Goal: Information Seeking & Learning: Learn about a topic

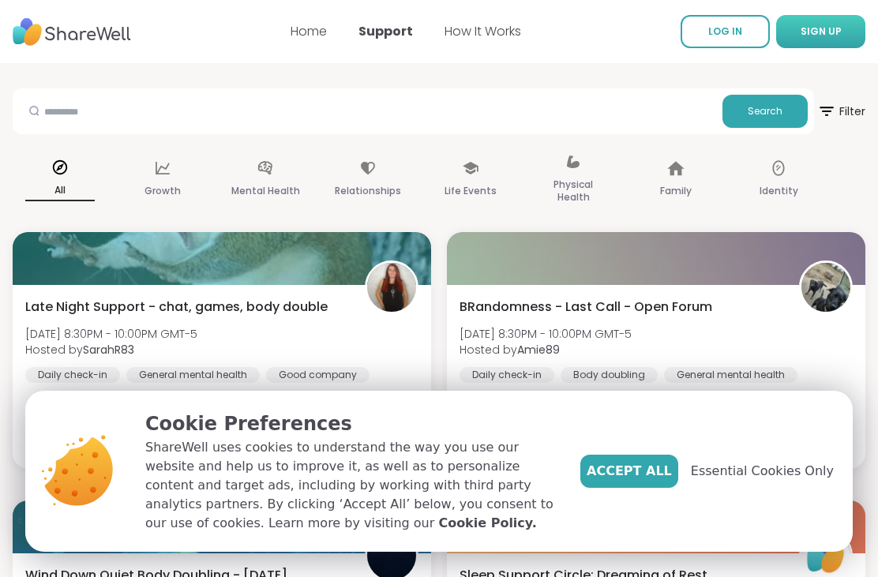
click at [813, 36] on span "SIGN UP" at bounding box center [821, 30] width 41 height 13
click at [712, 36] on span "LOG IN" at bounding box center [725, 30] width 34 height 13
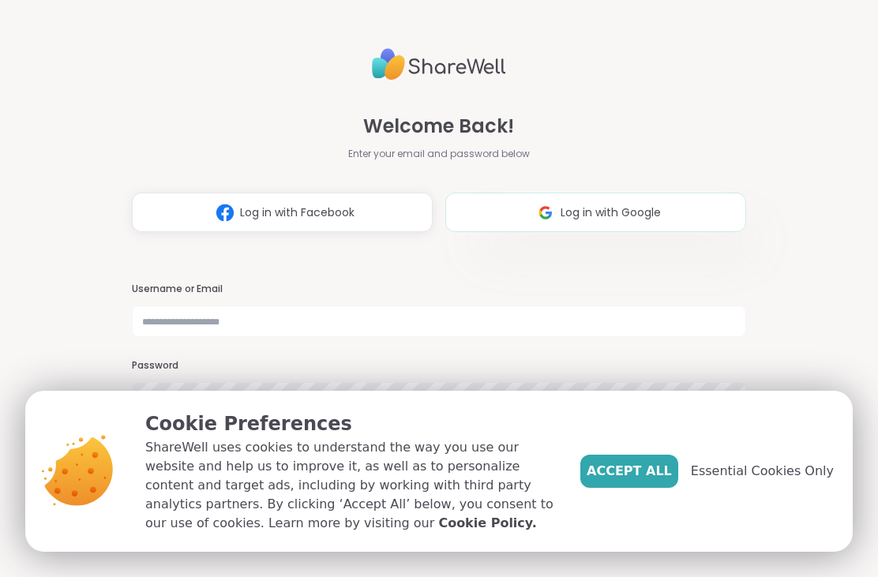
click at [501, 206] on button "Log in with Google" at bounding box center [595, 212] width 301 height 39
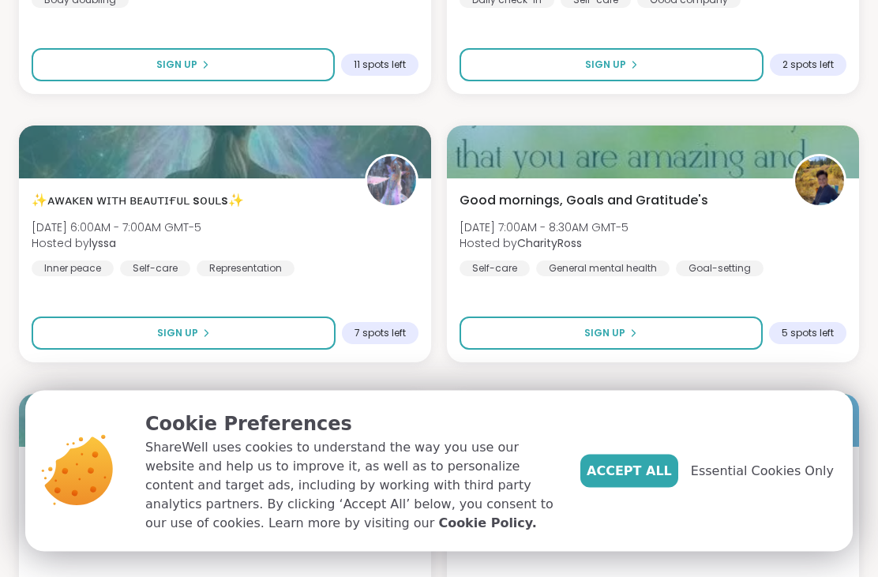
scroll to position [1854, 0]
click at [737, 481] on span "Essential Cookies Only" at bounding box center [762, 471] width 143 height 19
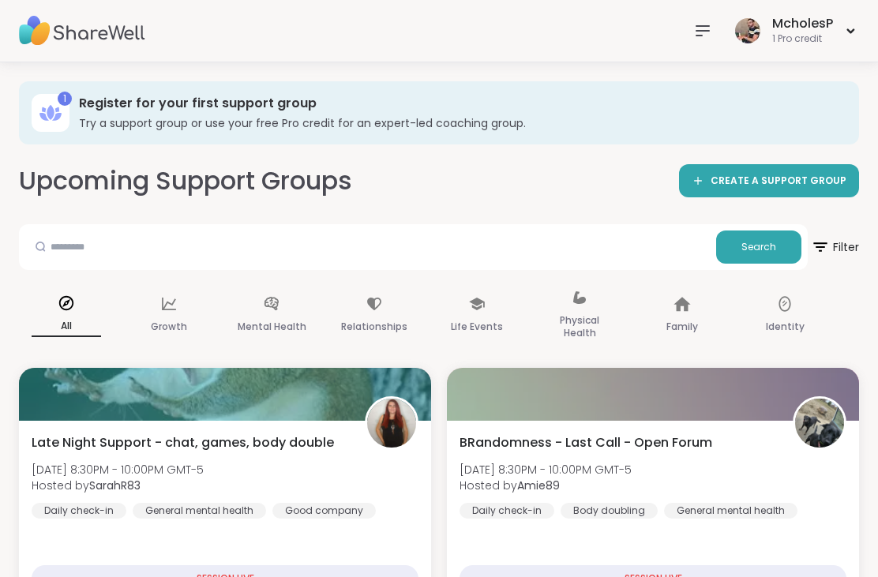
scroll to position [0, 0]
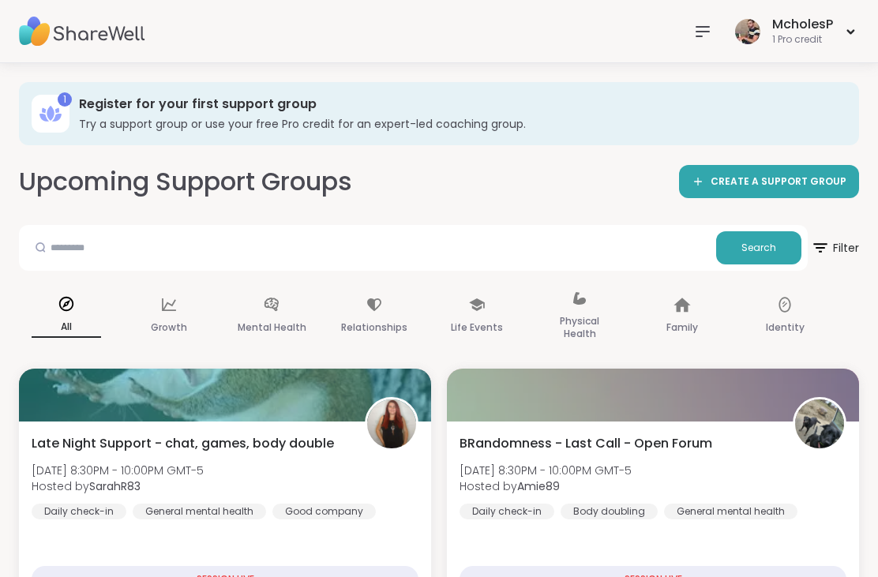
click at [703, 35] on icon at bounding box center [702, 31] width 19 height 19
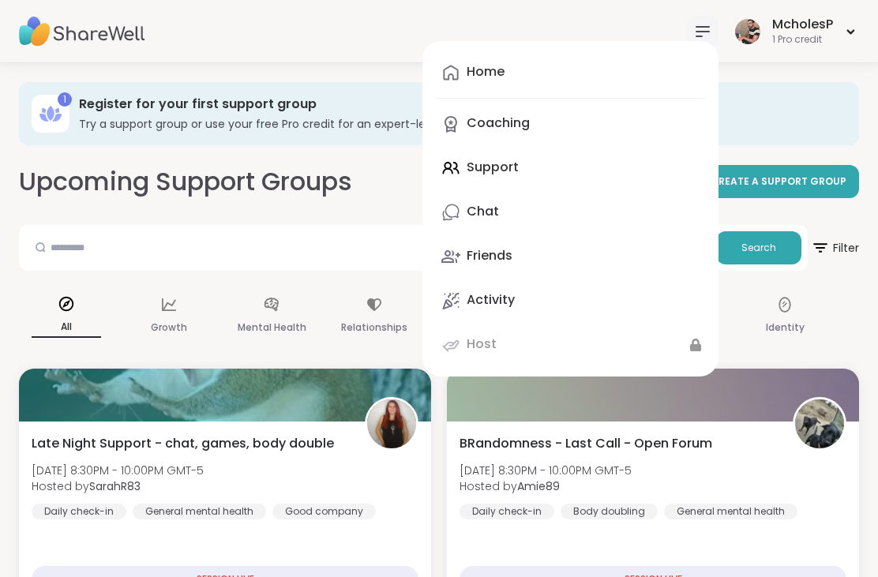
click at [704, 27] on icon at bounding box center [703, 31] width 13 height 9
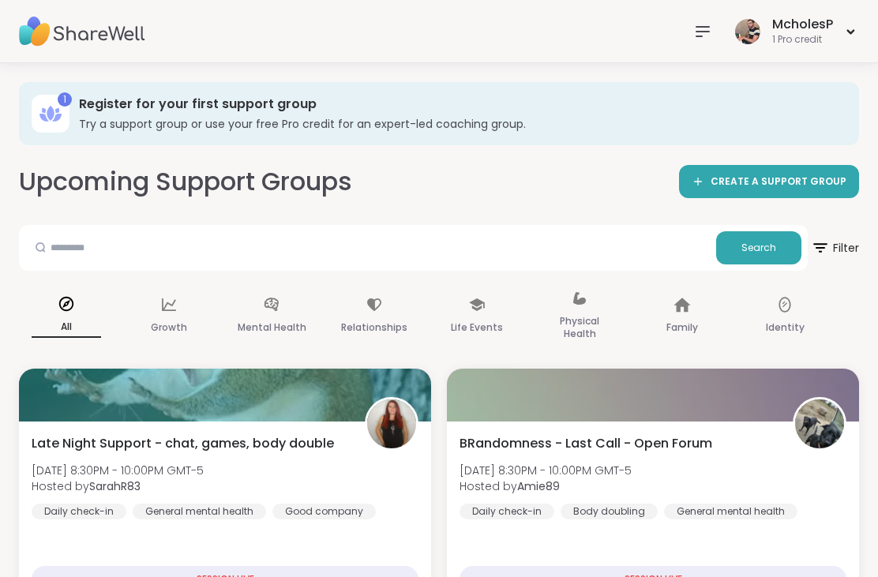
click at [681, 38] on div "McholesP 1 Pro credit" at bounding box center [439, 31] width 878 height 63
click at [700, 31] on icon at bounding box center [703, 31] width 13 height 9
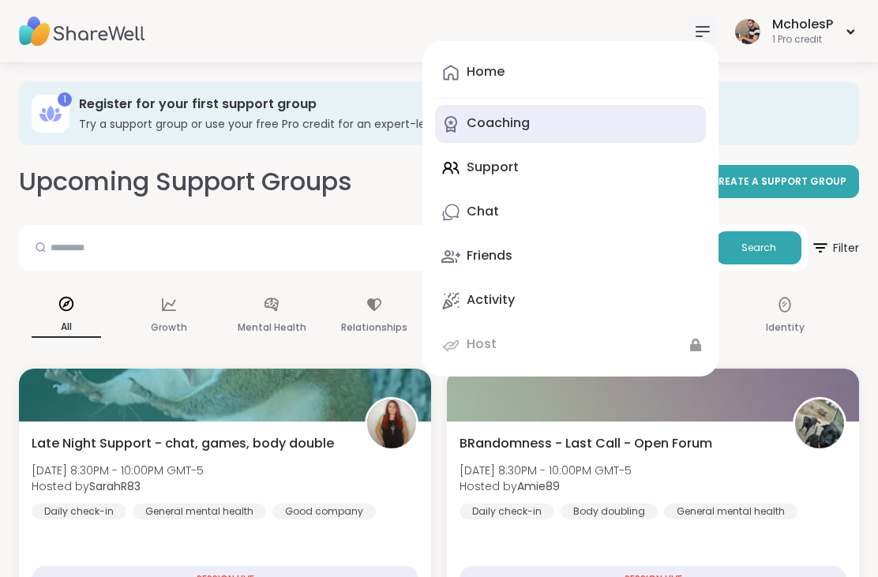
click at [446, 126] on icon at bounding box center [450, 124] width 19 height 19
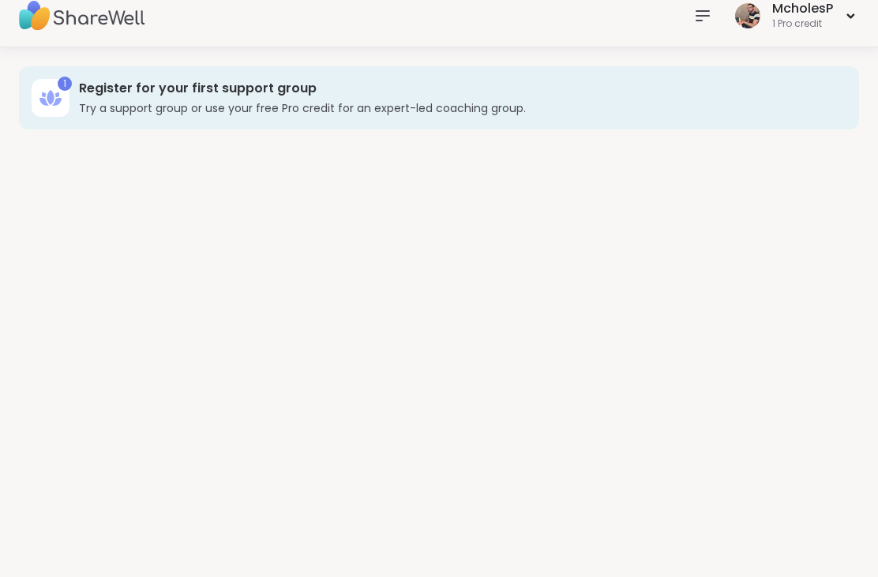
scroll to position [16, 0]
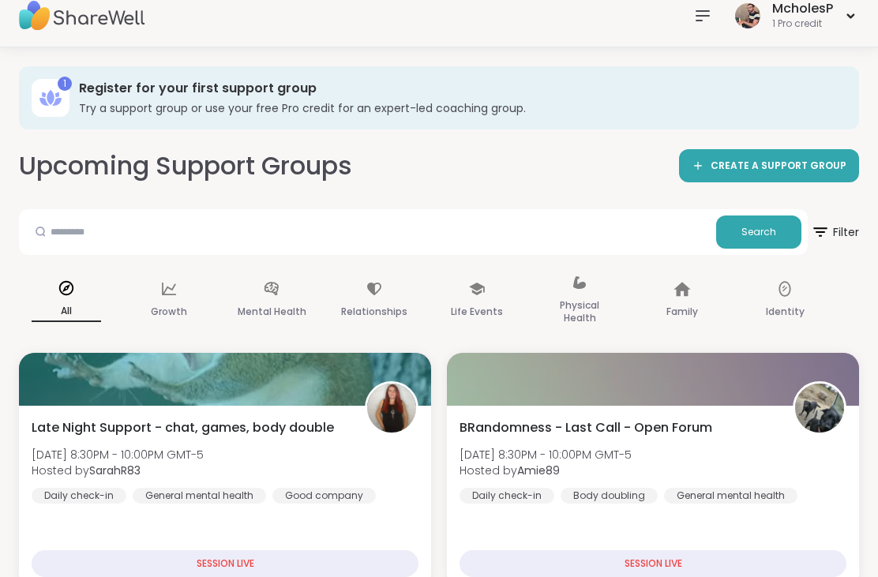
click at [68, 29] on img at bounding box center [82, 15] width 126 height 55
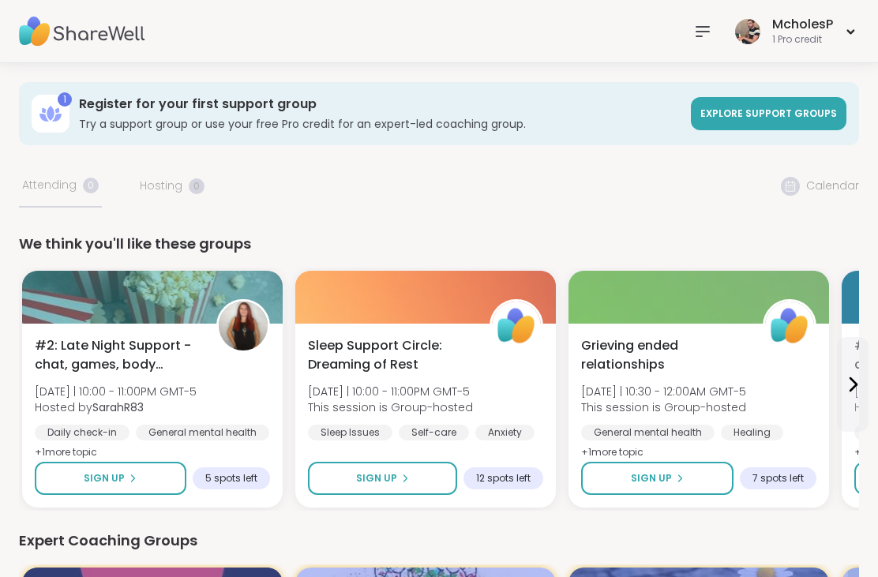
click at [705, 30] on icon at bounding box center [702, 31] width 19 height 19
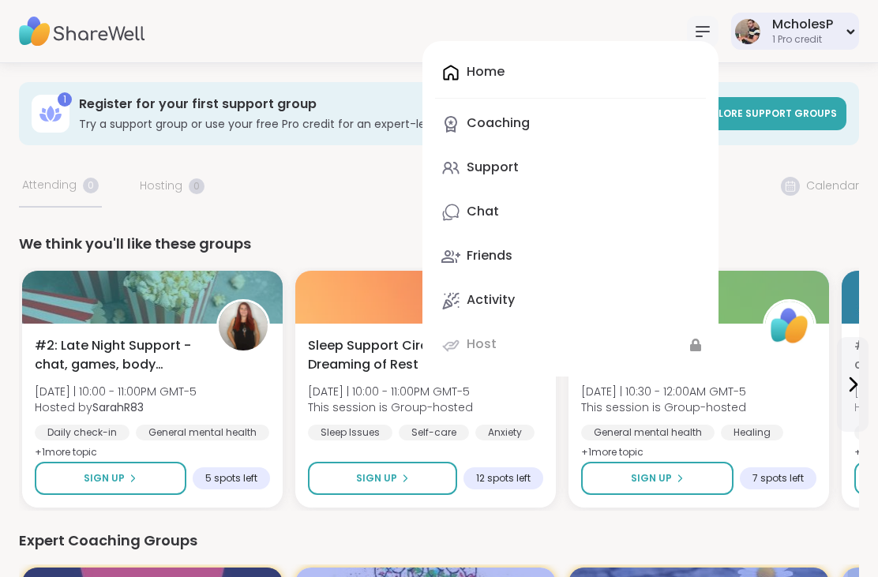
click at [845, 28] on div "McholesP 1 Pro credit" at bounding box center [795, 31] width 128 height 37
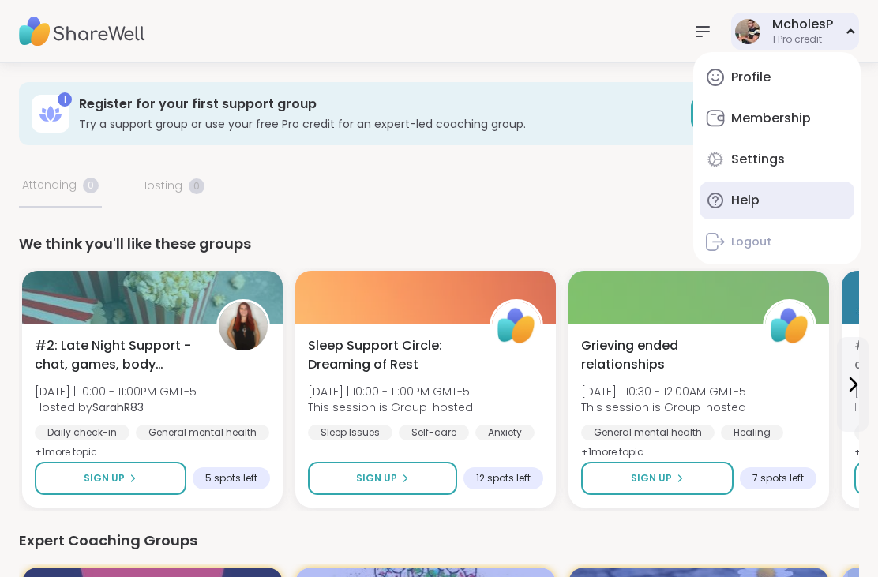
click at [726, 197] on link "Help" at bounding box center [777, 201] width 155 height 38
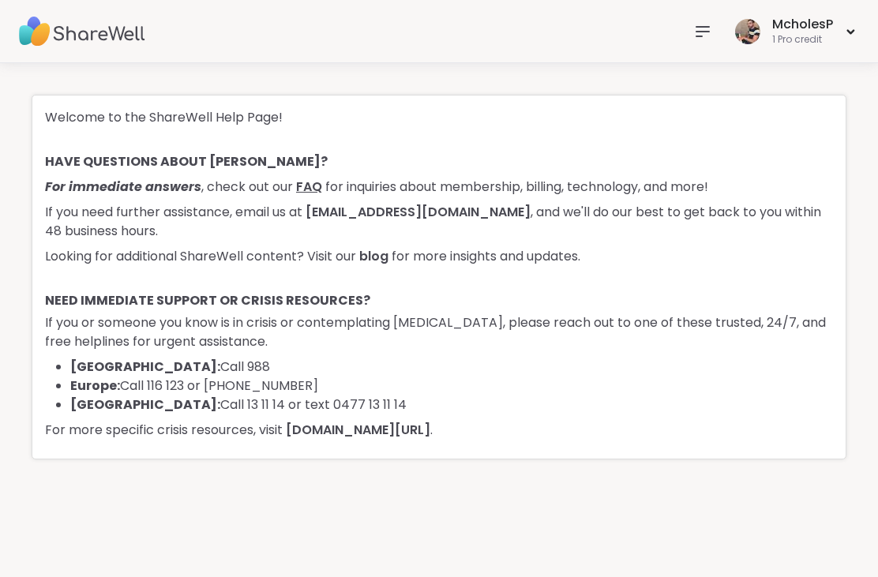
click at [310, 190] on link "FAQ" at bounding box center [309, 187] width 26 height 18
